Goal: Task Accomplishment & Management: Complete application form

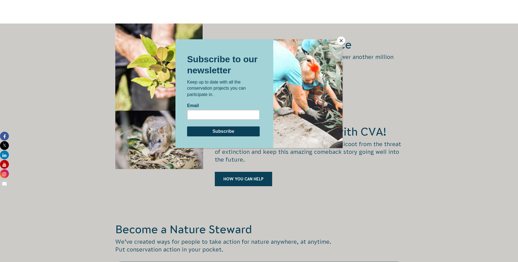
click at [341, 41] on button "Close" at bounding box center [341, 41] width 8 height 8
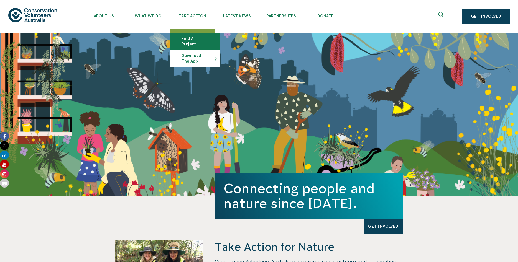
click at [179, 41] on link "Find a project" at bounding box center [194, 41] width 49 height 17
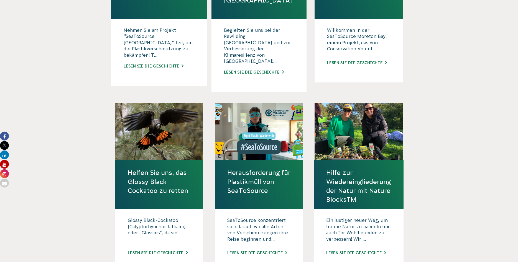
scroll to position [452, 0]
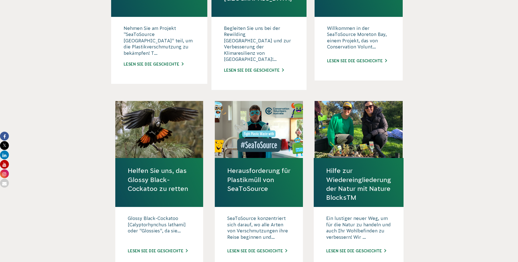
click at [163, 216] on p "Glossy Black-Cockatoo [Calyptorhynchus lathami] oder "Glossies", da sie..." at bounding box center [159, 230] width 63 height 28
click at [159, 167] on link "Helfen Sie uns, das Glossy Black-Cockatoo zu retten" at bounding box center [159, 180] width 63 height 27
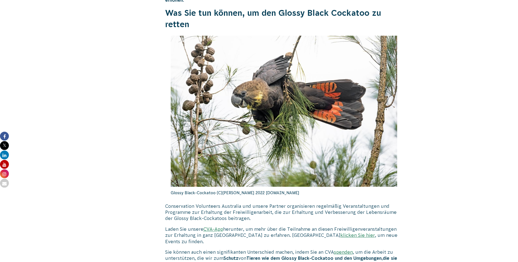
scroll to position [1623, 0]
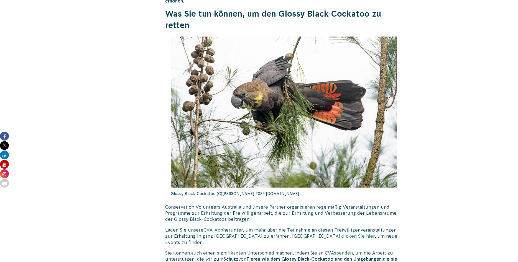
click at [340, 234] on link "klicken Sie hier" at bounding box center [357, 236] width 35 height 5
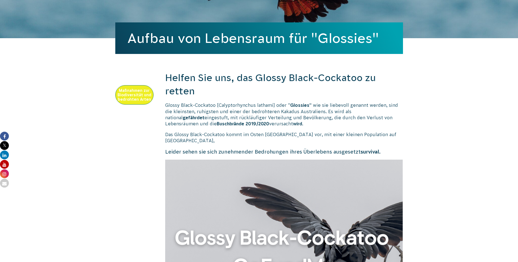
scroll to position [0, 0]
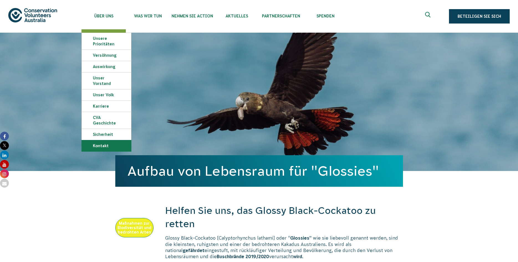
click at [90, 141] on link "Kontakt" at bounding box center [106, 146] width 49 height 11
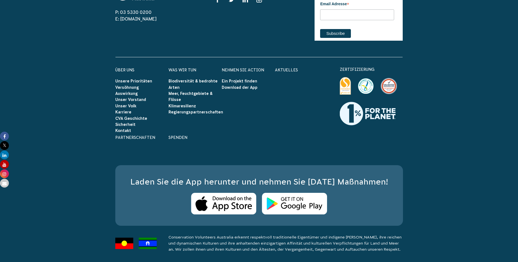
scroll to position [1138, 0]
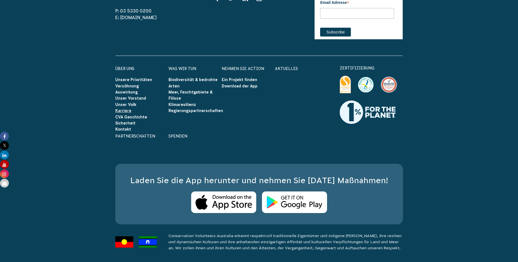
click at [131, 113] on link "Karriere" at bounding box center [123, 111] width 16 height 4
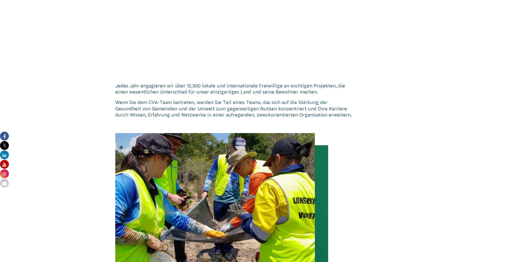
scroll to position [346, 0]
